Goal: Communication & Community: Answer question/provide support

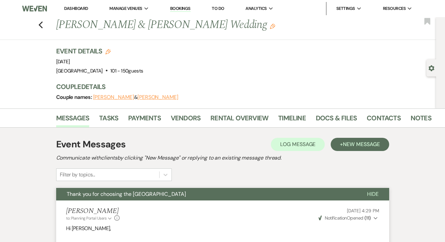
click at [76, 9] on link "Dashboard" at bounding box center [76, 9] width 24 height 6
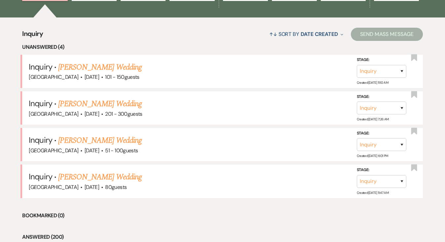
scroll to position [265, 0]
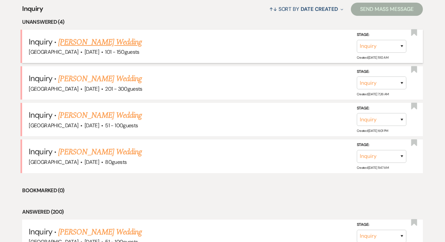
click at [112, 37] on link "[PERSON_NAME] Wedding" at bounding box center [100, 42] width 84 height 12
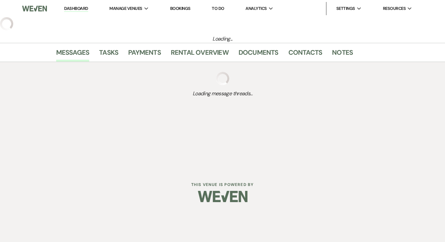
select select "2"
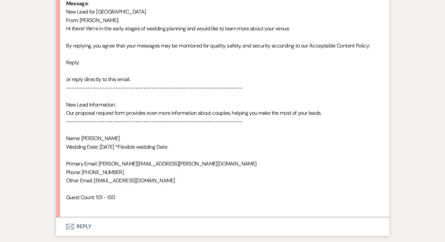
scroll to position [398, 0]
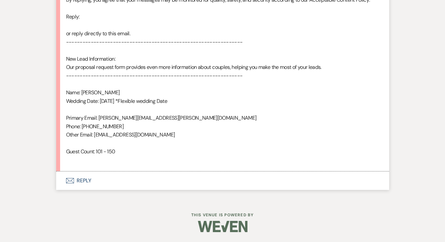
click at [77, 174] on button "Envelope Reply" at bounding box center [222, 181] width 333 height 18
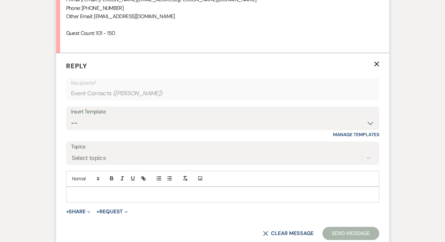
scroll to position [517, 0]
click at [98, 109] on div "Insert Template" at bounding box center [222, 112] width 303 height 10
click at [98, 122] on select "-- Weven Planning Portal Introduction (Booked Events) Follow Up Intro Email- Da…" at bounding box center [222, 123] width 303 height 13
select select "419"
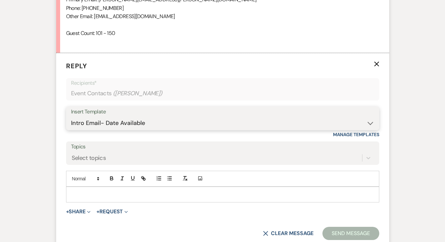
click at [71, 117] on select "-- Weven Planning Portal Introduction (Booked Events) Follow Up Intro Email- Da…" at bounding box center [222, 123] width 303 height 13
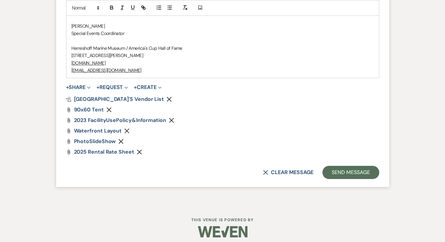
scroll to position [913, 0]
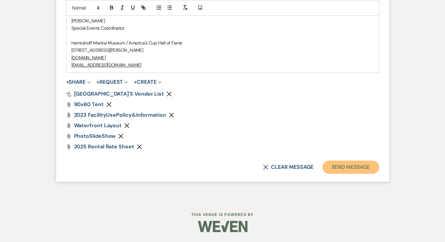
click at [296, 168] on button "Send Message" at bounding box center [350, 167] width 56 height 13
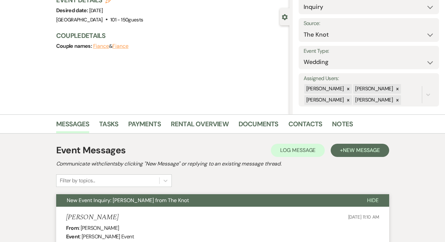
scroll to position [0, 0]
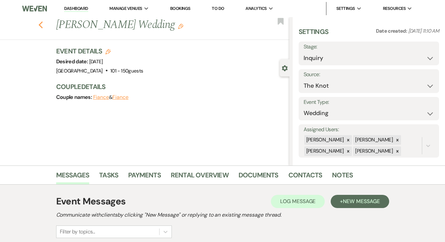
click at [42, 25] on icon "Previous" at bounding box center [40, 25] width 5 height 8
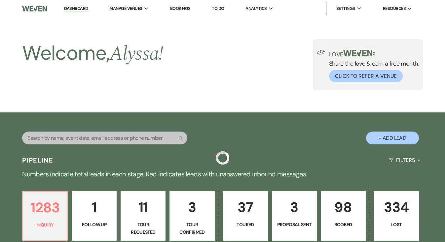
scroll to position [265, 0]
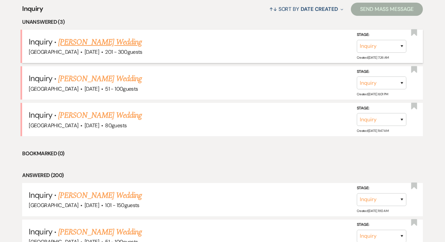
click at [79, 45] on link "[PERSON_NAME] Wedding" at bounding box center [100, 42] width 84 height 12
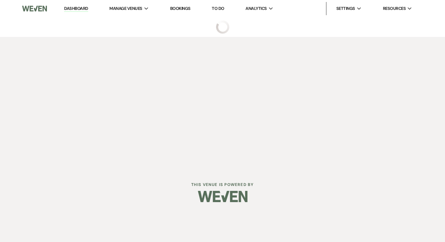
select select "2"
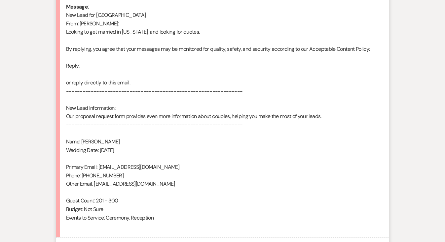
scroll to position [415, 0]
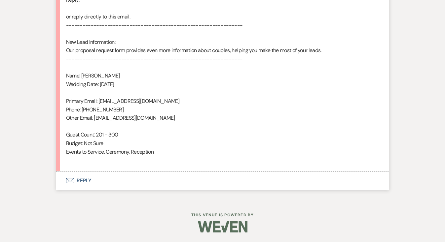
click at [88, 177] on button "Envelope Reply" at bounding box center [222, 181] width 333 height 18
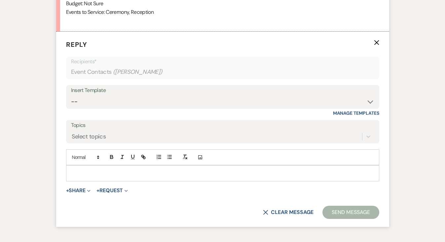
scroll to position [563, 0]
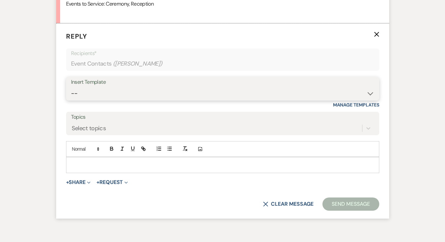
click at [109, 93] on select "-- Weven Planning Portal Introduction (Booked Events) Follow Up Intro Email- Da…" at bounding box center [222, 93] width 303 height 13
select select "419"
click at [71, 87] on select "-- Weven Planning Portal Introduction (Booked Events) Follow Up Intro Email- Da…" at bounding box center [222, 93] width 303 height 13
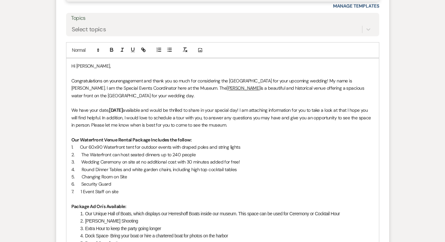
scroll to position [930, 0]
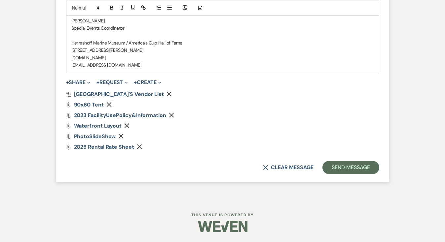
click at [296, 165] on button "Send Message" at bounding box center [350, 167] width 56 height 13
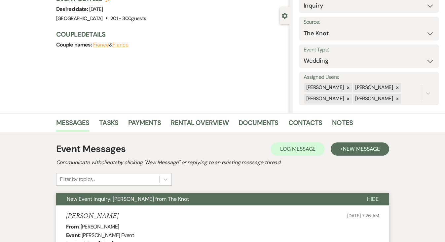
scroll to position [0, 0]
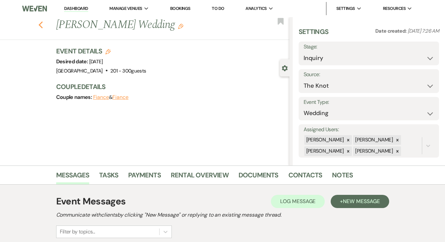
click at [42, 26] on icon "Previous" at bounding box center [40, 25] width 5 height 8
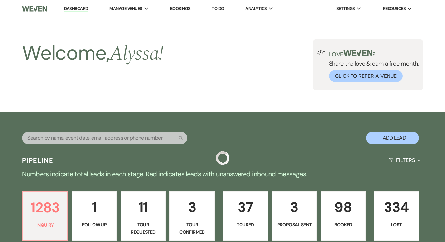
scroll to position [265, 0]
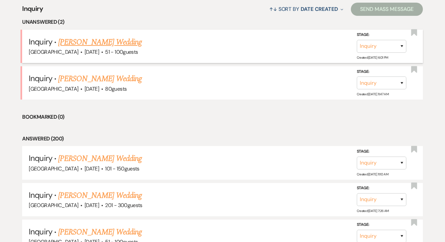
click at [79, 40] on link "[PERSON_NAME] Wedding" at bounding box center [100, 42] width 84 height 12
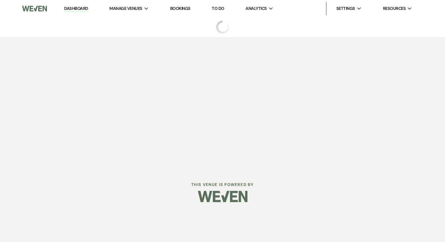
select select "2"
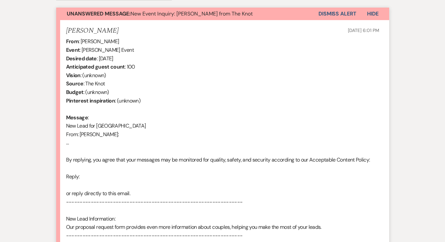
scroll to position [398, 0]
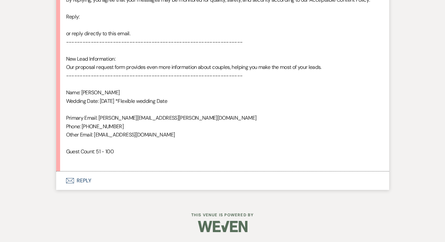
click at [87, 182] on button "Envelope Reply" at bounding box center [222, 181] width 333 height 18
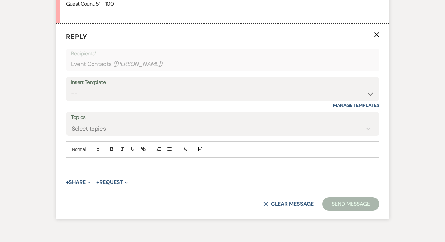
scroll to position [583, 0]
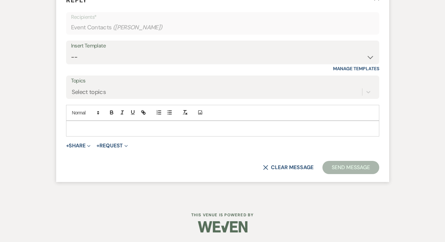
click at [109, 44] on div "Insert Template" at bounding box center [222, 46] width 303 height 10
click at [112, 53] on select "-- Weven Planning Portal Introduction (Booked Events) Follow Up Intro Email- Da…" at bounding box center [222, 57] width 303 height 13
select select "419"
click at [71, 51] on select "-- Weven Planning Portal Introduction (Booked Events) Follow Up Intro Email- Da…" at bounding box center [222, 57] width 303 height 13
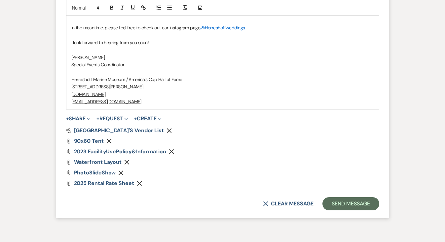
scroll to position [913, 0]
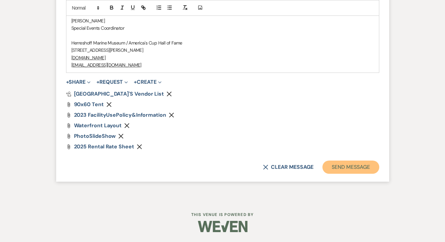
click at [296, 171] on button "Send Message" at bounding box center [350, 167] width 56 height 13
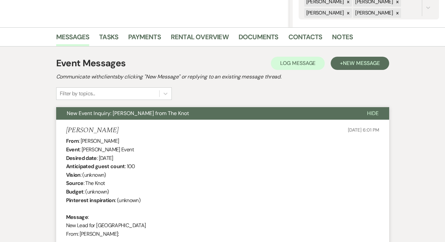
scroll to position [0, 0]
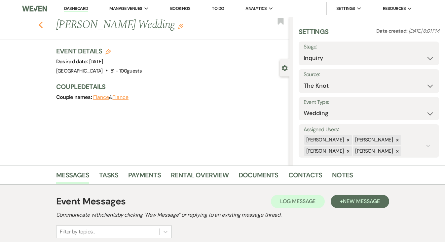
click at [42, 24] on icon "Previous" at bounding box center [40, 25] width 5 height 8
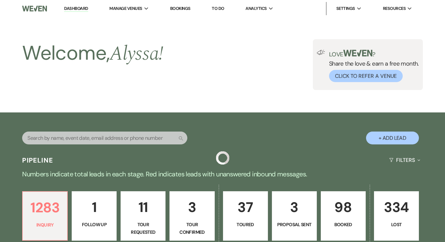
scroll to position [265, 0]
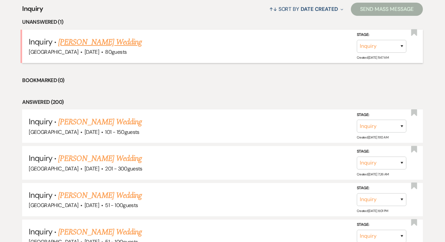
click at [68, 47] on link "[PERSON_NAME] Wedding" at bounding box center [100, 42] width 84 height 12
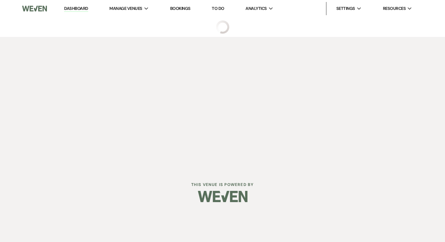
select select "1"
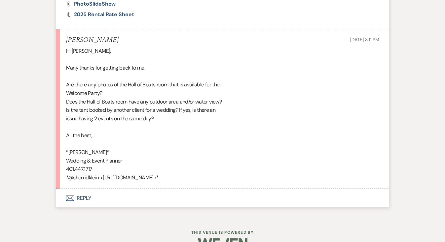
scroll to position [711, 0]
